Goal: Task Accomplishment & Management: Manage account settings

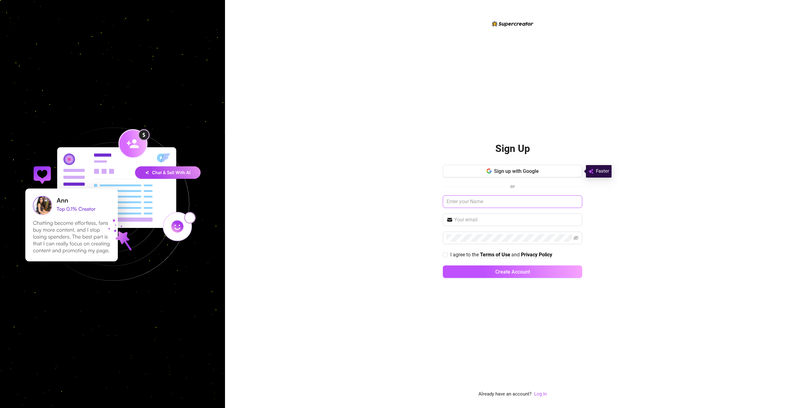
click at [469, 204] on input "text" at bounding box center [512, 201] width 139 height 12
drag, startPoint x: 658, startPoint y: 246, endPoint x: 512, endPoint y: 197, distance: 154.2
click at [658, 245] on div "Sign Up Sign up with Google or I agree to the Terms of Use and Privacy Policy C…" at bounding box center [512, 204] width 575 height 408
click at [475, 203] on input "text" at bounding box center [512, 201] width 139 height 12
paste input "[EMAIL_ADDRESS][DOMAIN_NAME]"
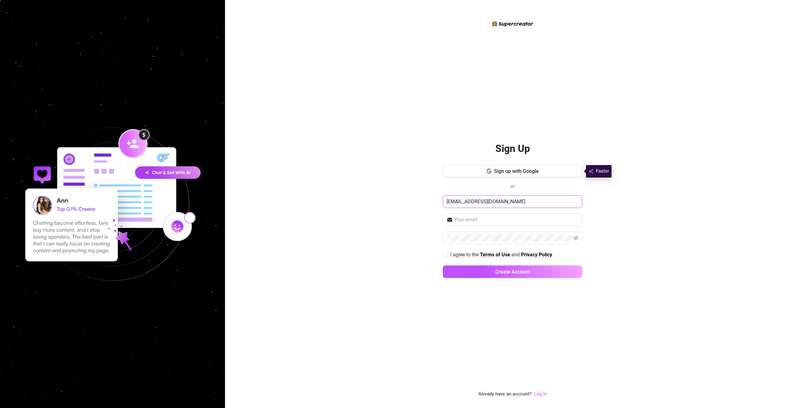
type input "[EMAIL_ADDRESS][DOMAIN_NAME]"
click at [507, 199] on input "[EMAIL_ADDRESS][DOMAIN_NAME]" at bounding box center [512, 201] width 139 height 12
click at [368, 218] on div "Sign Up Sign up with Google or Please enter your name I agree to the Terms of U…" at bounding box center [512, 204] width 575 height 408
drag, startPoint x: 377, startPoint y: 217, endPoint x: 393, endPoint y: 213, distance: 16.0
click at [378, 217] on div "Sign Up Sign up with Google or Please enter your name I agree to the Terms of U…" at bounding box center [512, 204] width 575 height 408
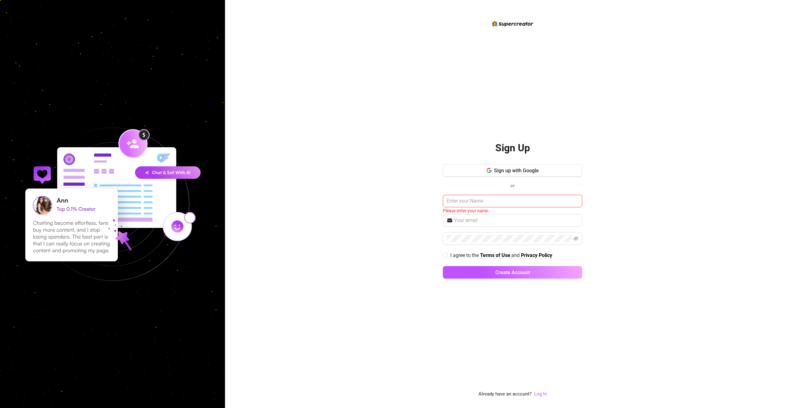
click at [389, 206] on div "Sign Up Sign up with Google or Please enter your name I agree to the Terms of U…" at bounding box center [512, 204] width 575 height 408
click at [539, 395] on link "Log In" at bounding box center [540, 394] width 13 height 6
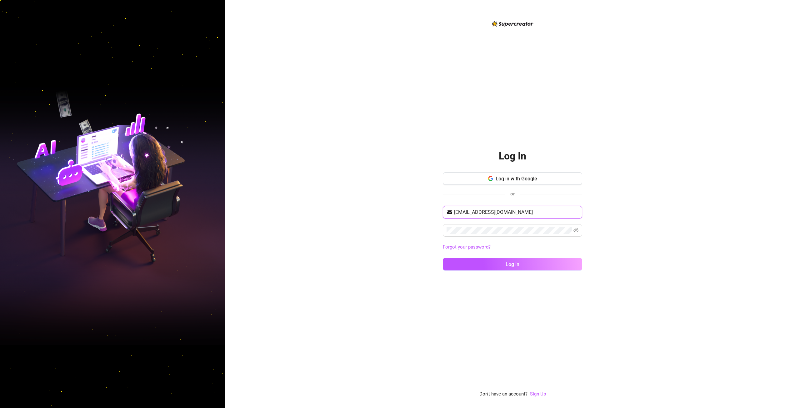
click at [472, 212] on input "[EMAIL_ADDRESS][DOMAIN_NAME]" at bounding box center [516, 211] width 124 height 7
click at [472, 213] on input "[EMAIL_ADDRESS][DOMAIN_NAME]" at bounding box center [516, 211] width 124 height 7
paste input "Pinetrees808!"
type input "Pinetrees808!"
click at [452, 226] on span at bounding box center [512, 231] width 139 height 12
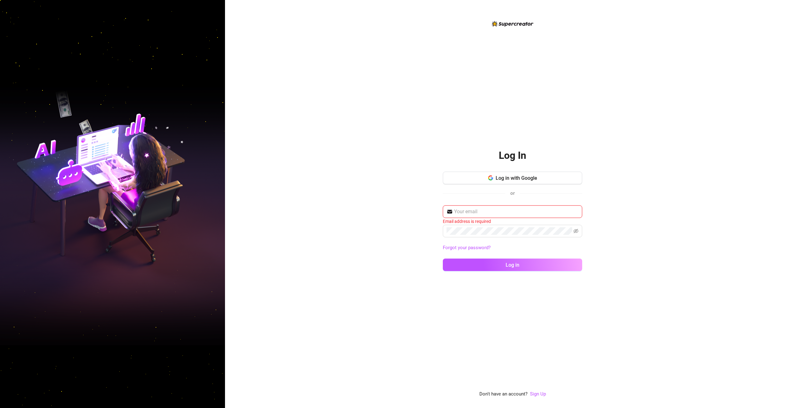
click at [478, 213] on input "text" at bounding box center [516, 211] width 124 height 7
type input "[EMAIL_ADDRESS][DOMAIN_NAME]"
click at [457, 267] on button "Log in" at bounding box center [512, 264] width 139 height 12
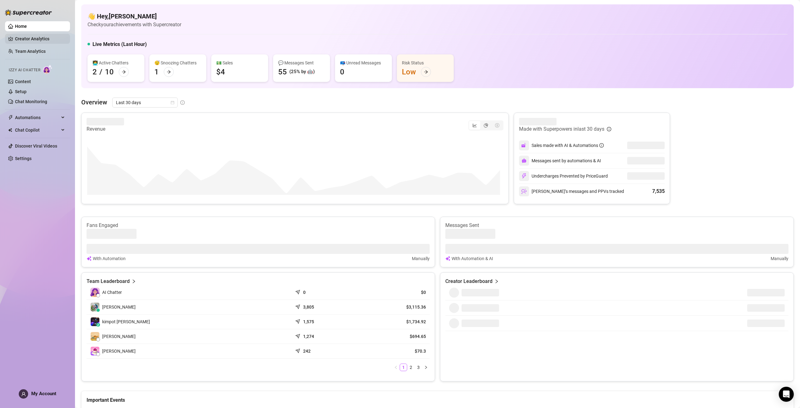
click at [30, 42] on link "Creator Analytics" at bounding box center [40, 39] width 50 height 10
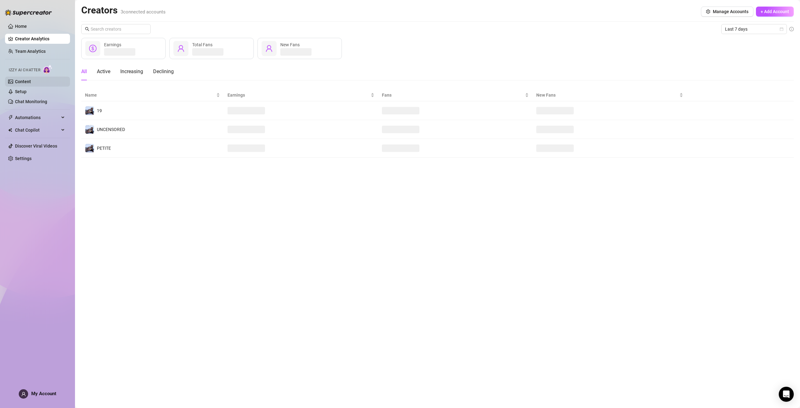
click at [31, 84] on link "Content" at bounding box center [23, 81] width 16 height 5
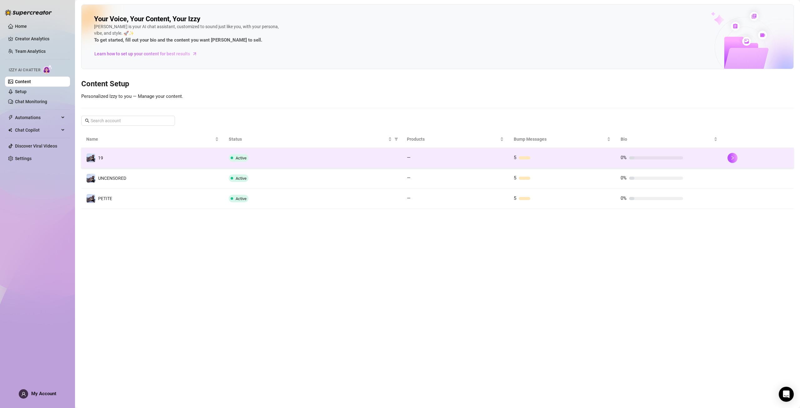
click at [519, 161] on div "5" at bounding box center [545, 157] width 62 height 7
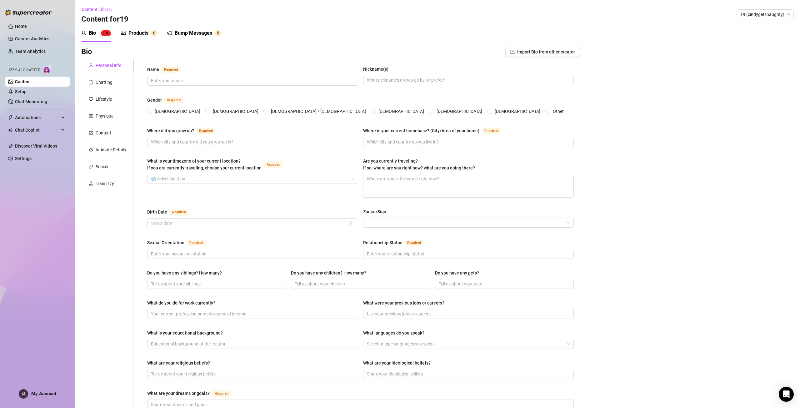
click at [214, 39] on div "Bump Messages 5" at bounding box center [194, 32] width 54 height 17
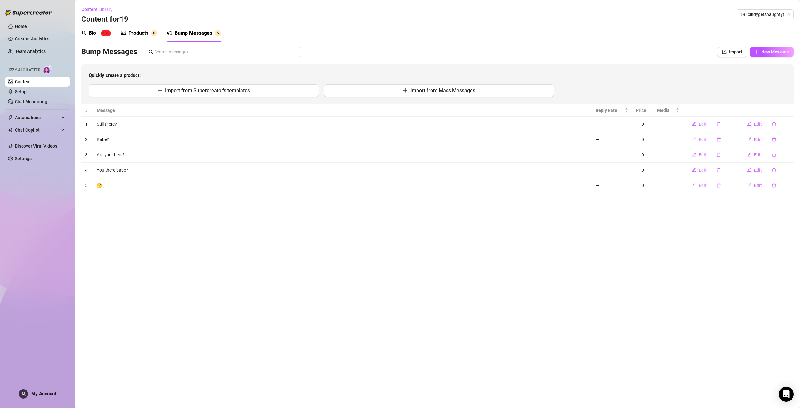
click at [31, 83] on link "Content" at bounding box center [23, 81] width 16 height 5
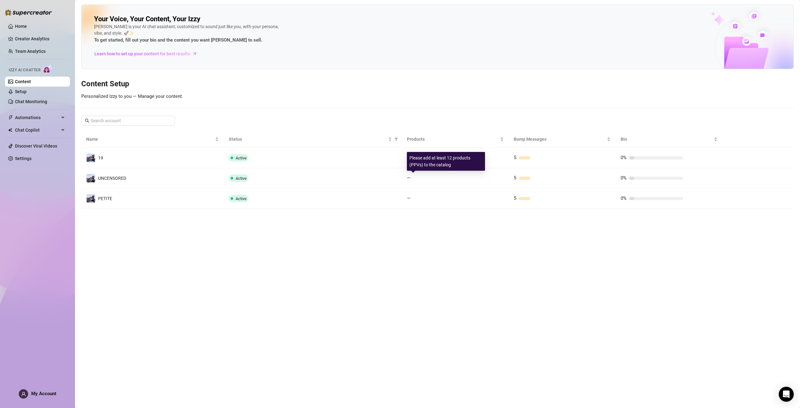
click at [503, 173] on td "—" at bounding box center [455, 178] width 107 height 20
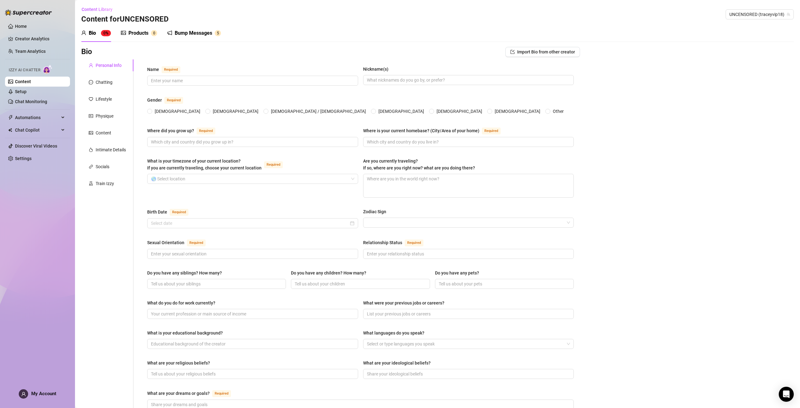
click at [42, 74] on div "Izzy AI Chatter" at bounding box center [37, 69] width 56 height 9
click at [31, 82] on link "Content" at bounding box center [23, 81] width 16 height 5
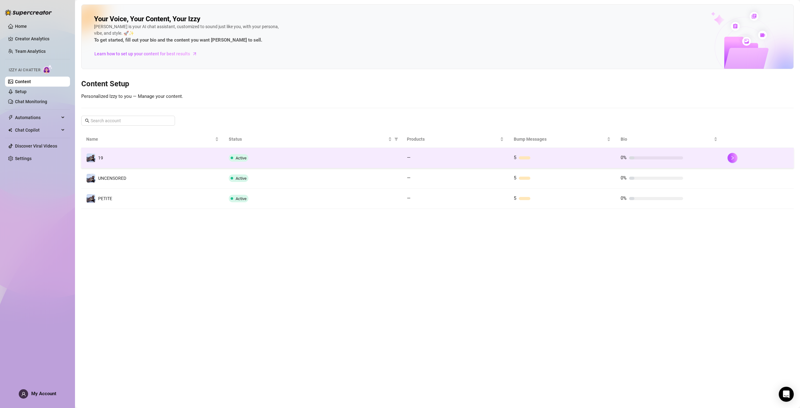
click at [516, 163] on td "5" at bounding box center [562, 158] width 107 height 20
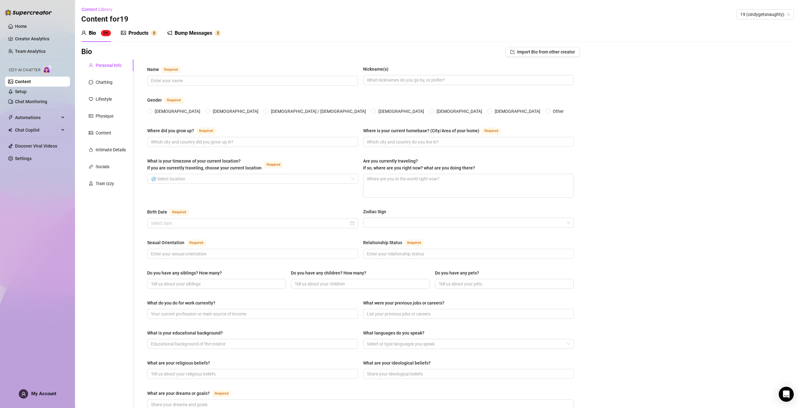
click at [194, 32] on div "Bump Messages" at bounding box center [193, 32] width 37 height 7
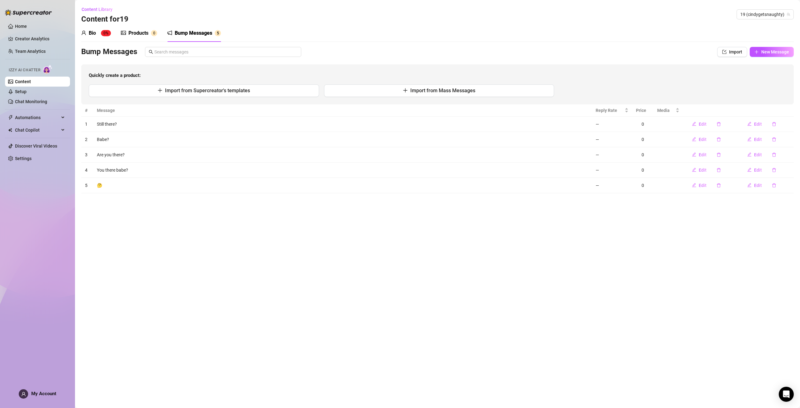
click at [135, 33] on div "Products" at bounding box center [138, 32] width 20 height 7
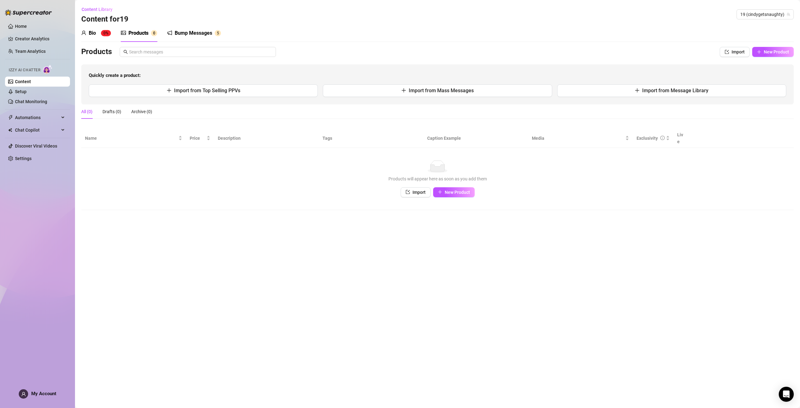
click at [99, 34] on div "Bio 0%" at bounding box center [96, 32] width 30 height 7
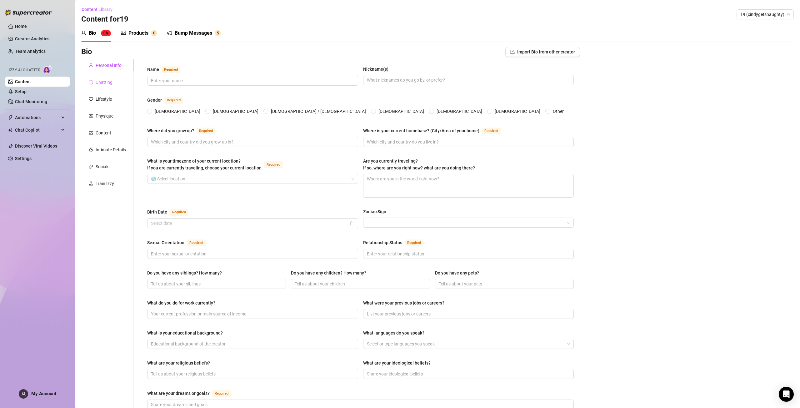
click at [93, 87] on div "Chatting" at bounding box center [107, 82] width 52 height 12
